Goal: Task Accomplishment & Management: Manage account settings

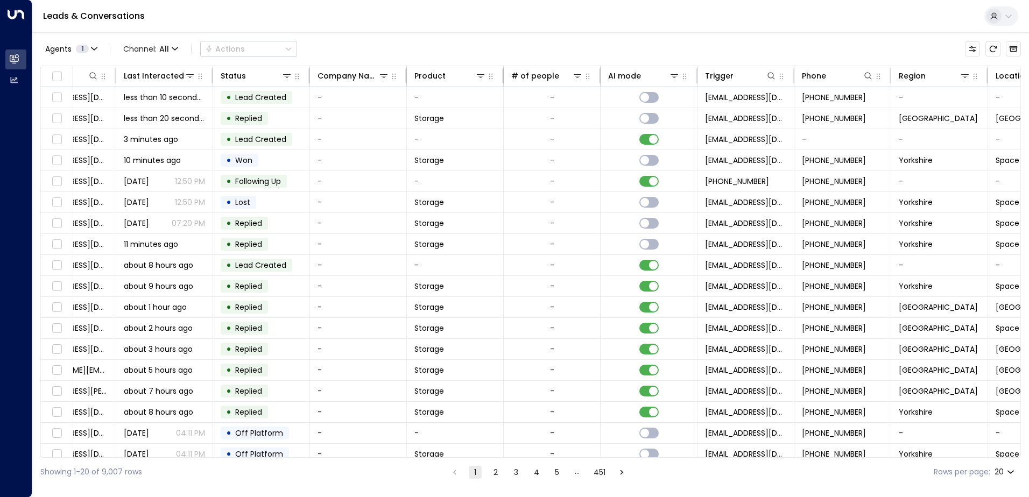
scroll to position [0, 220]
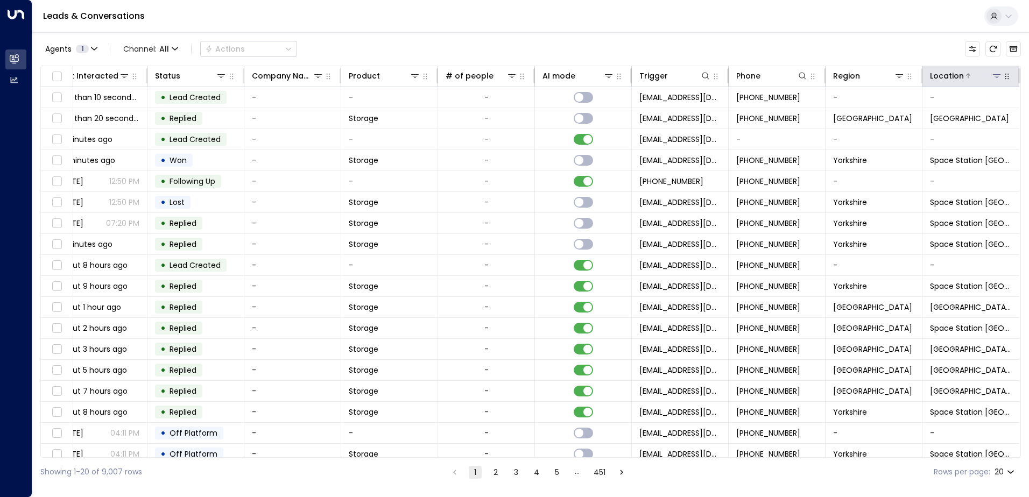
click at [992, 75] on icon at bounding box center [996, 76] width 9 height 9
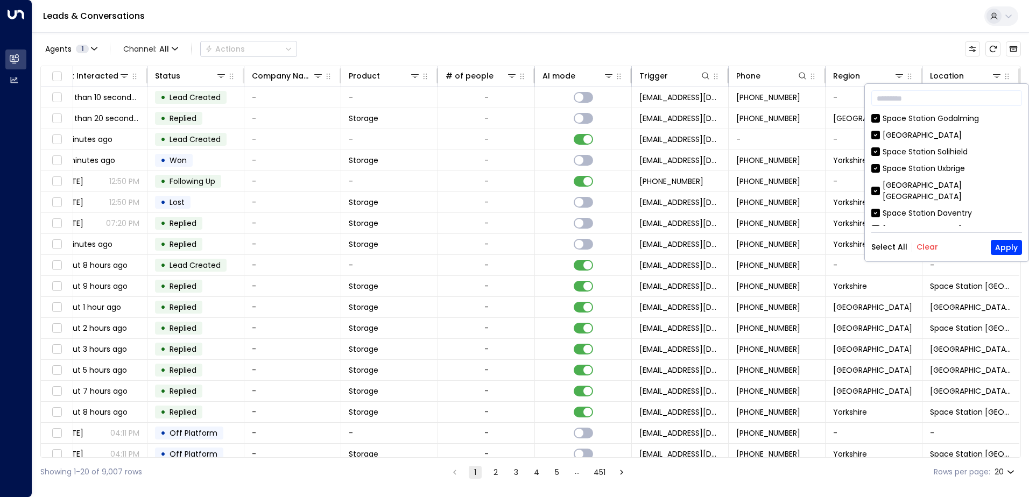
click at [925, 246] on button "Clear" at bounding box center [927, 247] width 22 height 9
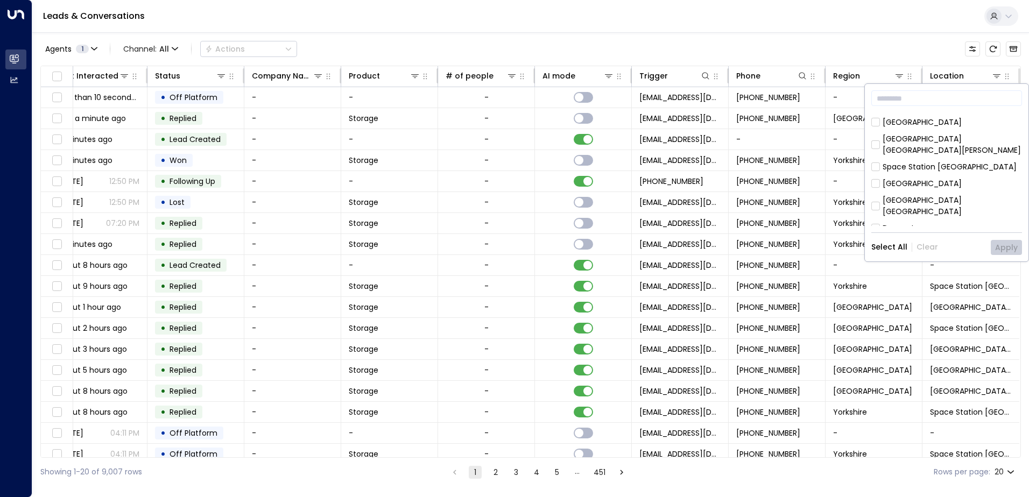
scroll to position [161, 0]
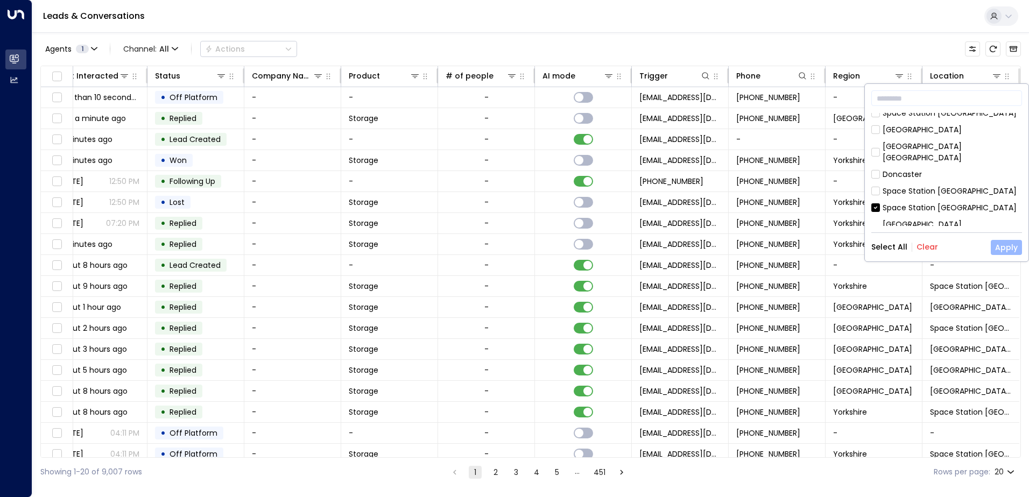
click at [1013, 248] on button "Apply" at bounding box center [1006, 247] width 31 height 15
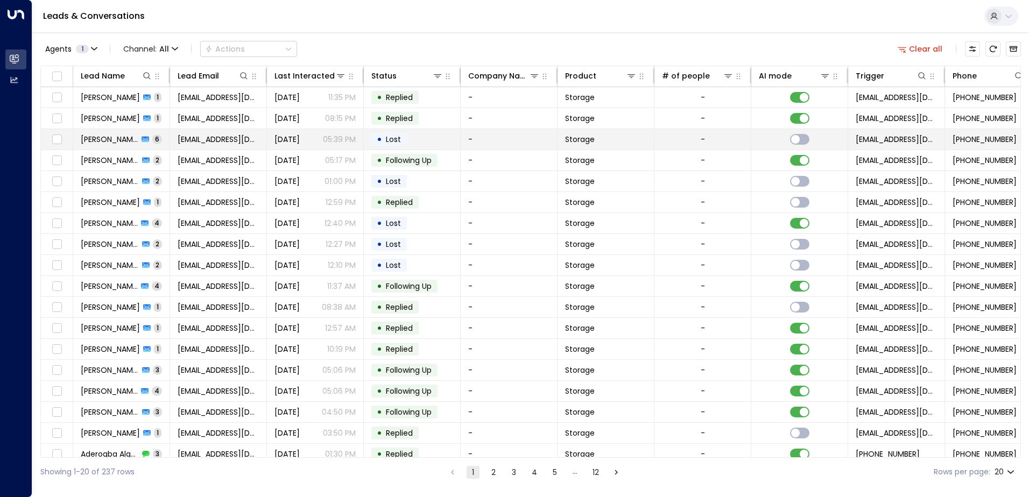
click at [102, 143] on span "[PERSON_NAME]" at bounding box center [110, 139] width 58 height 11
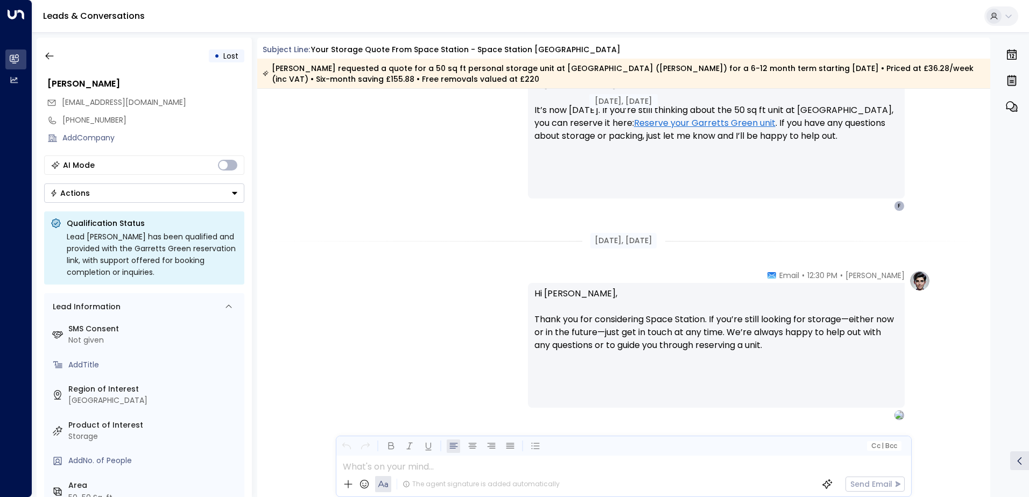
scroll to position [1561, 0]
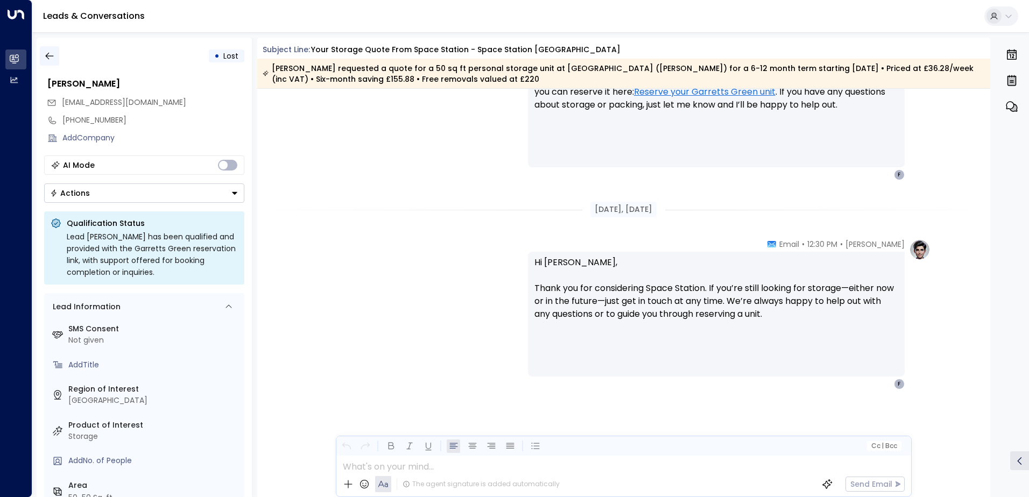
click at [51, 58] on icon "button" at bounding box center [49, 56] width 11 height 11
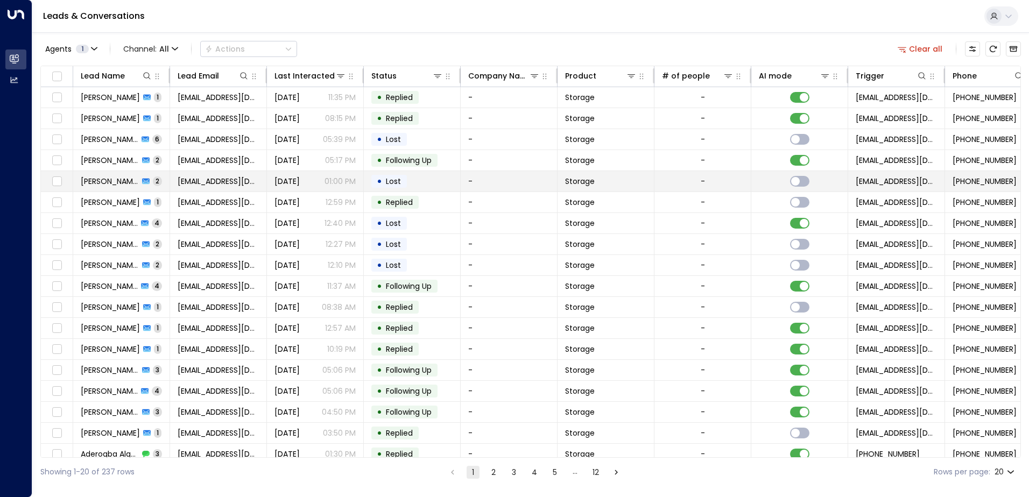
click at [90, 180] on span "[PERSON_NAME]" at bounding box center [110, 181] width 58 height 11
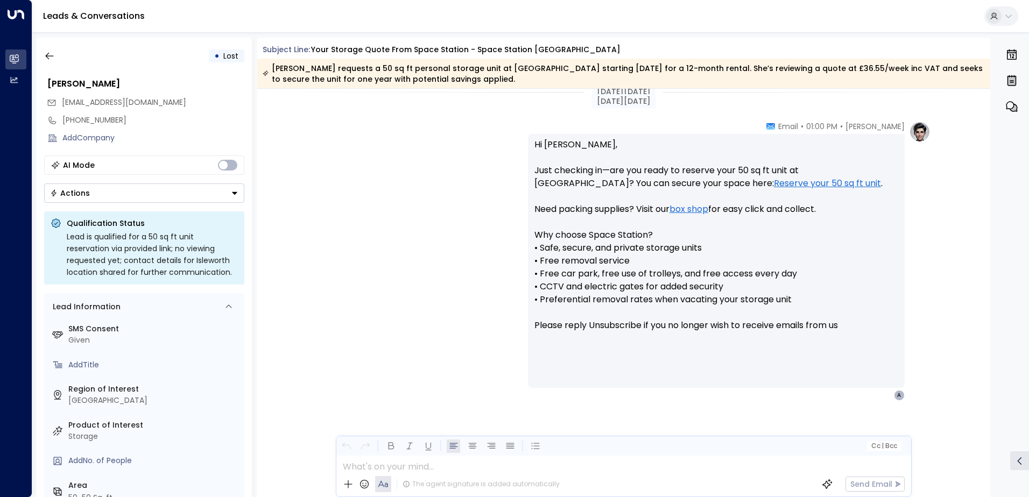
scroll to position [903, 0]
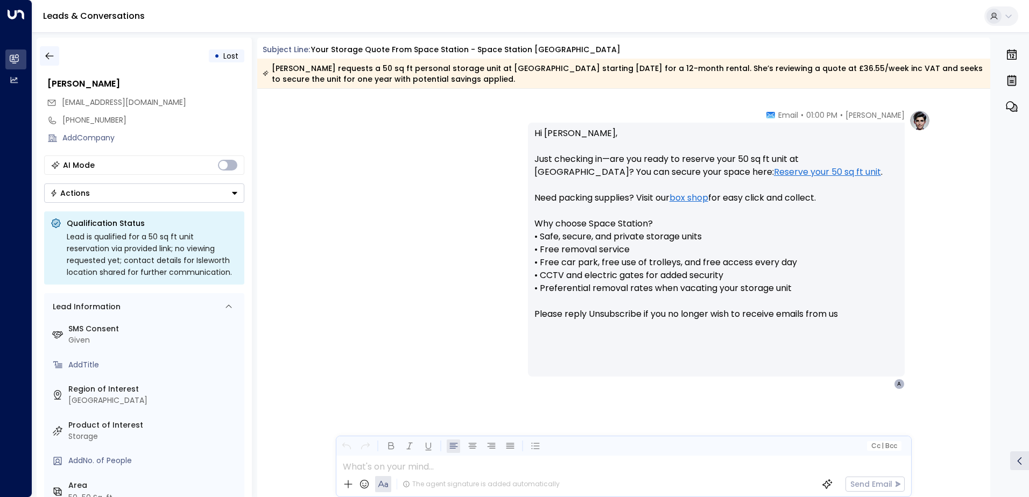
click at [51, 58] on icon "button" at bounding box center [49, 56] width 11 height 11
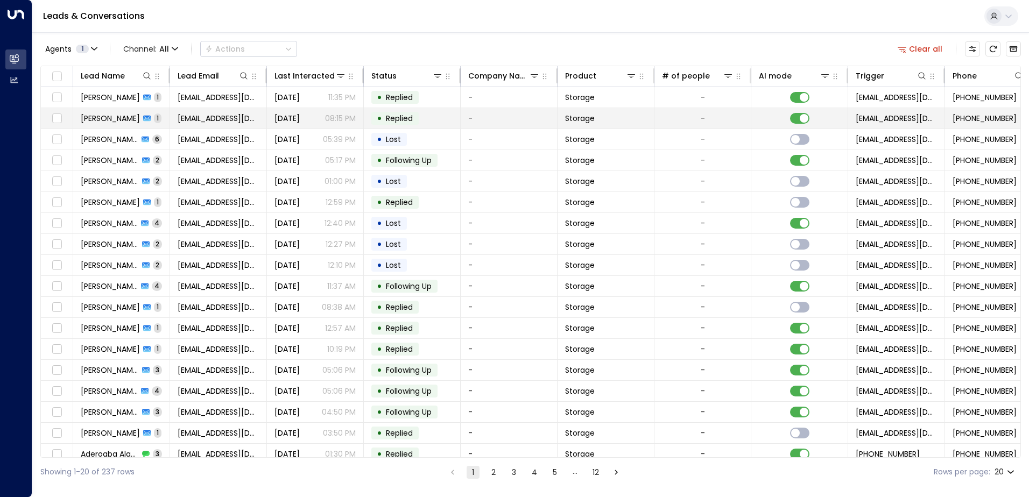
click at [89, 117] on span "[PERSON_NAME]" at bounding box center [110, 118] width 59 height 11
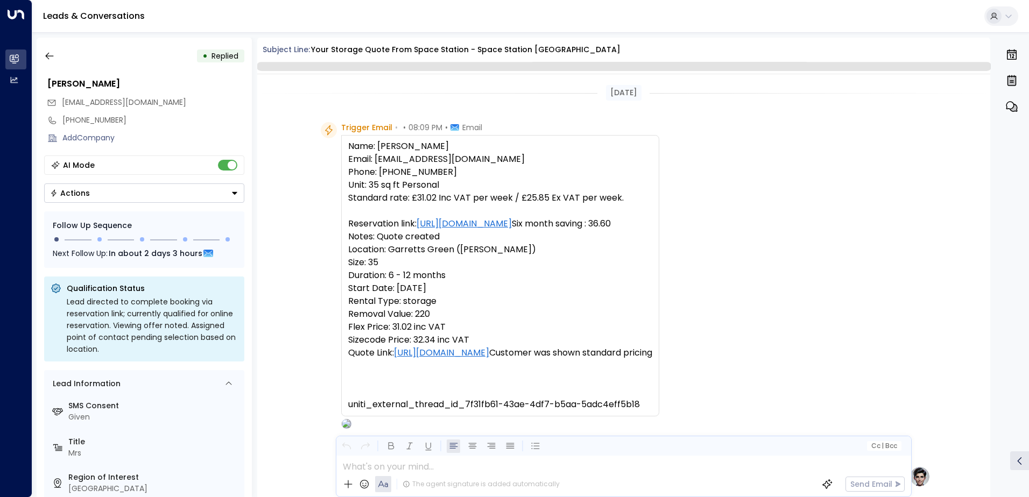
scroll to position [434, 0]
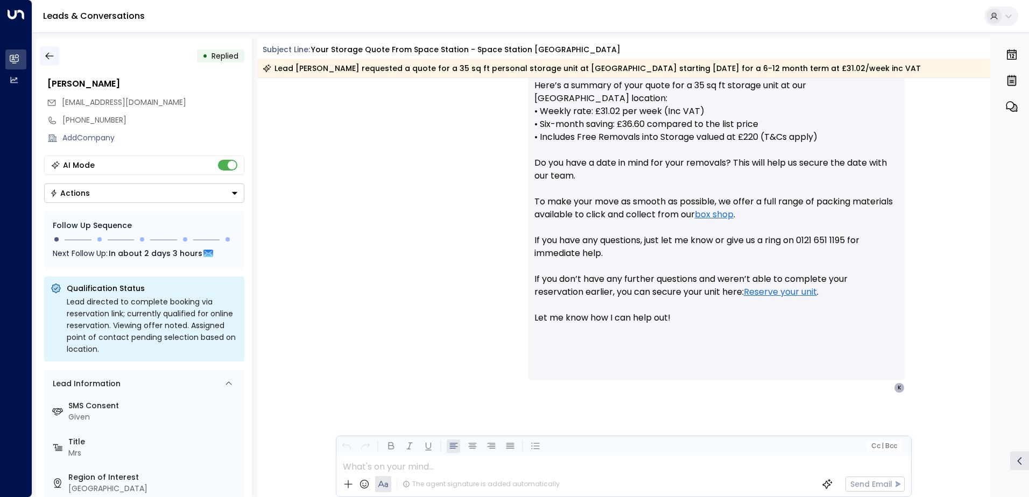
click at [48, 58] on icon "button" at bounding box center [49, 56] width 11 height 11
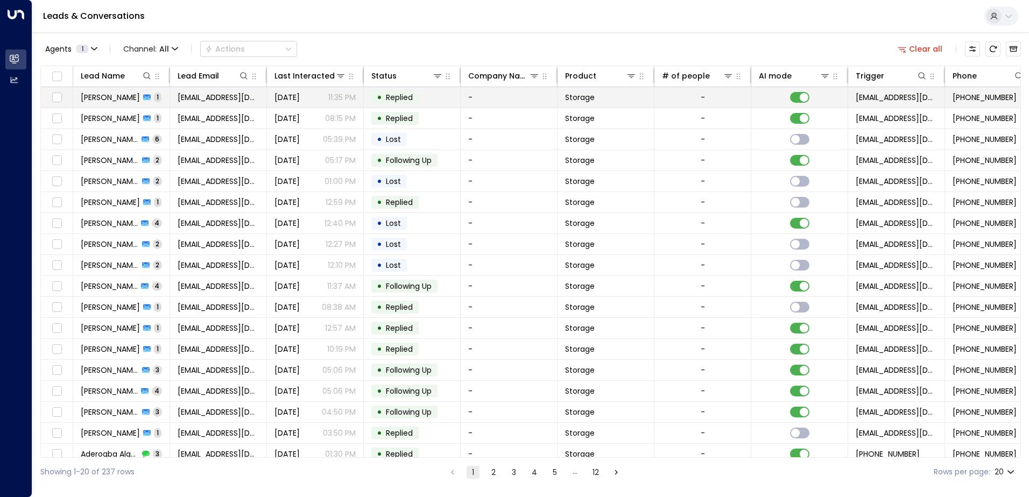
click at [105, 96] on span "[PERSON_NAME]" at bounding box center [110, 97] width 59 height 11
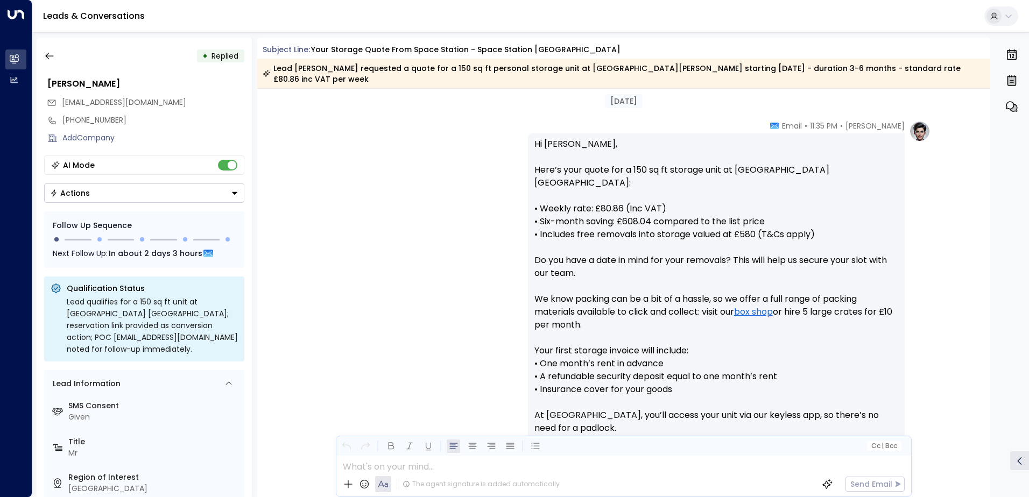
scroll to position [354, 0]
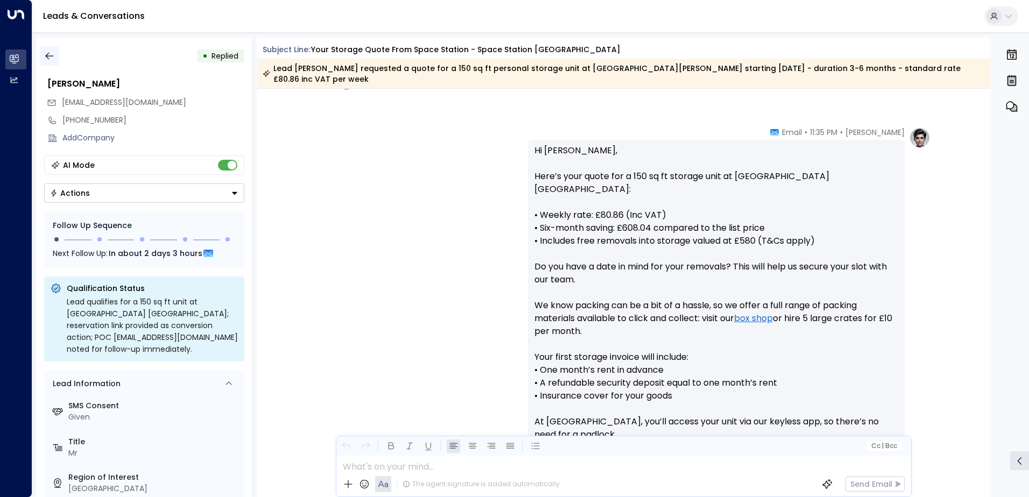
click at [44, 58] on icon "button" at bounding box center [49, 56] width 11 height 11
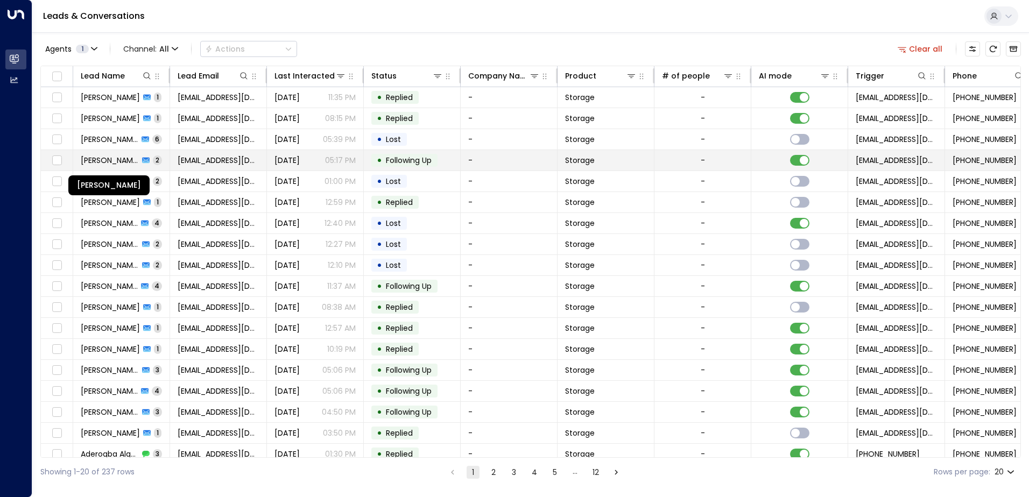
click at [102, 159] on span "[PERSON_NAME]" at bounding box center [110, 160] width 58 height 11
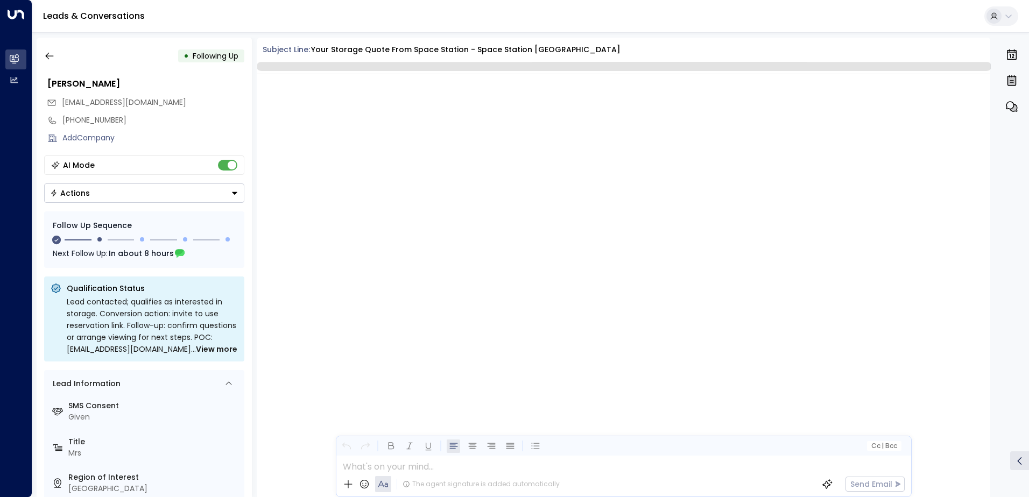
scroll to position [940, 0]
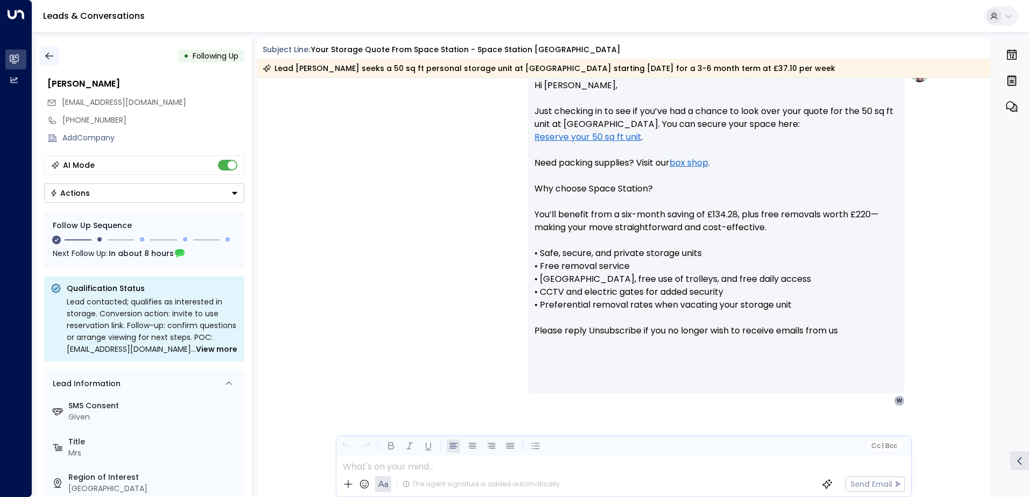
click at [51, 55] on icon "button" at bounding box center [49, 56] width 11 height 11
